Goal: Task Accomplishment & Management: Use online tool/utility

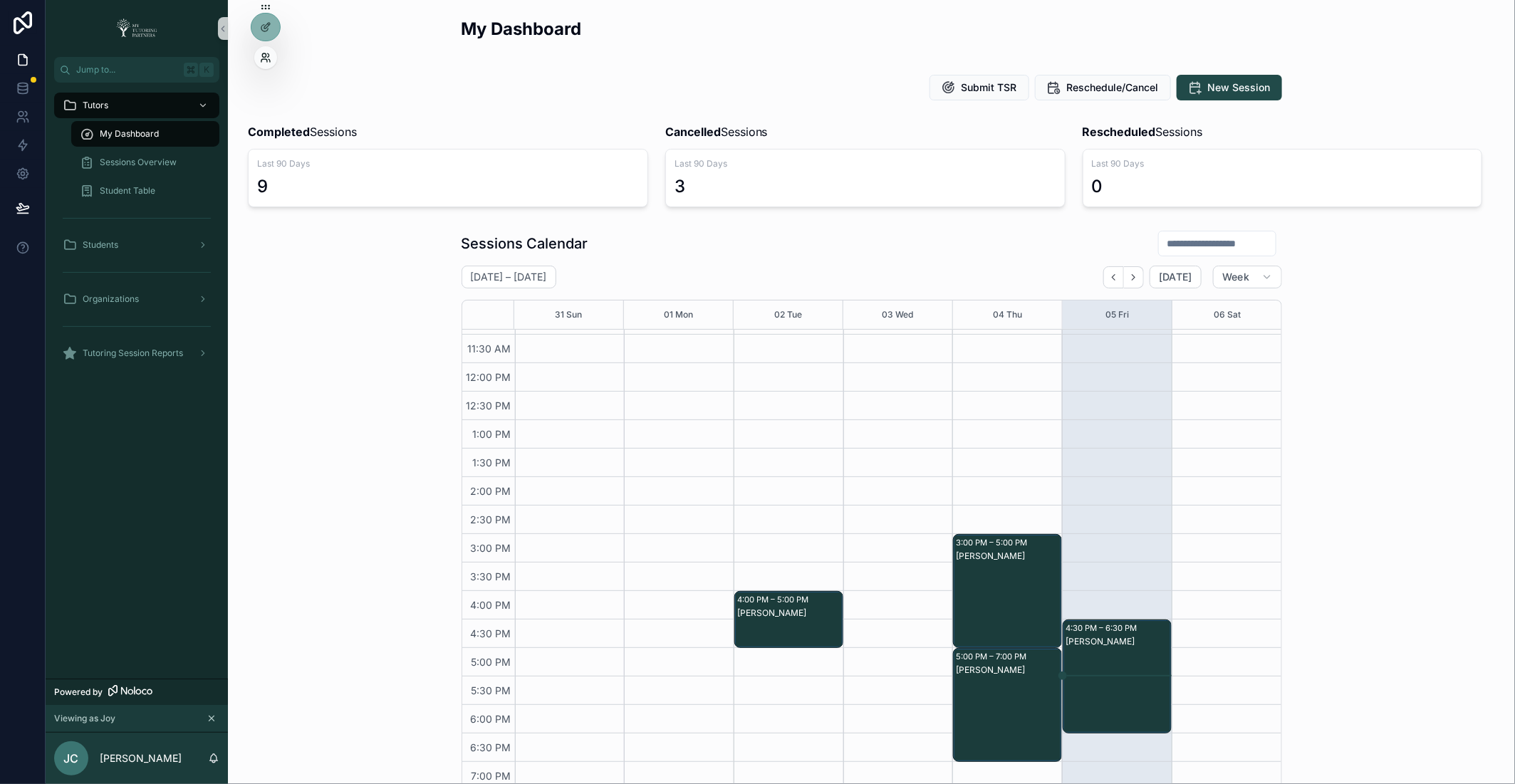
click at [269, 57] on icon at bounding box center [266, 57] width 11 height 11
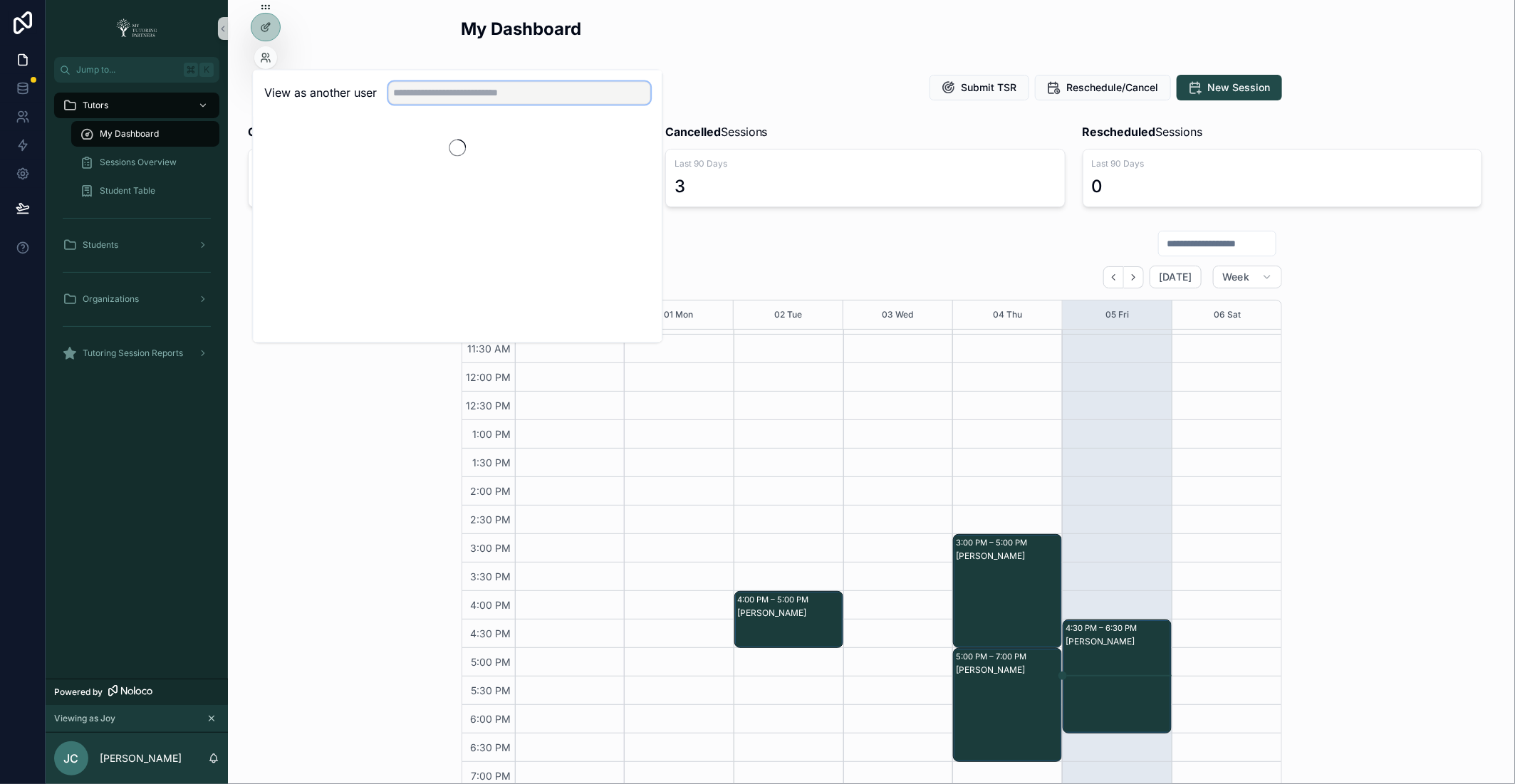
click at [479, 97] on input "text" at bounding box center [519, 93] width 262 height 23
type input "******"
click at [631, 143] on button "Select" at bounding box center [633, 145] width 37 height 21
